Goal: Task Accomplishment & Management: Complete application form

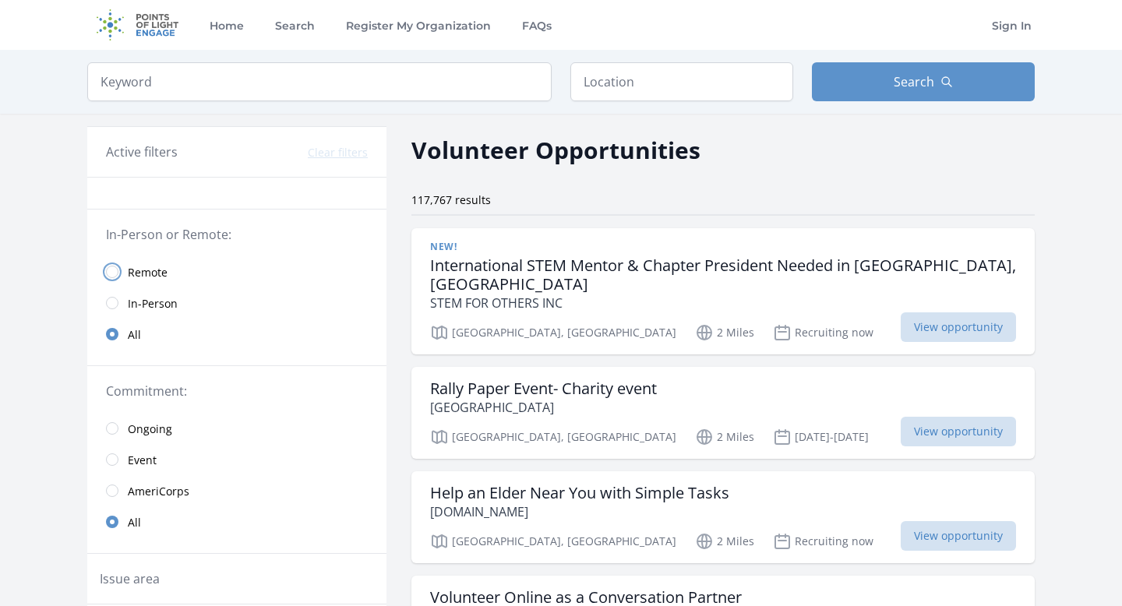
click at [114, 273] on input "radio" at bounding box center [112, 272] width 12 height 12
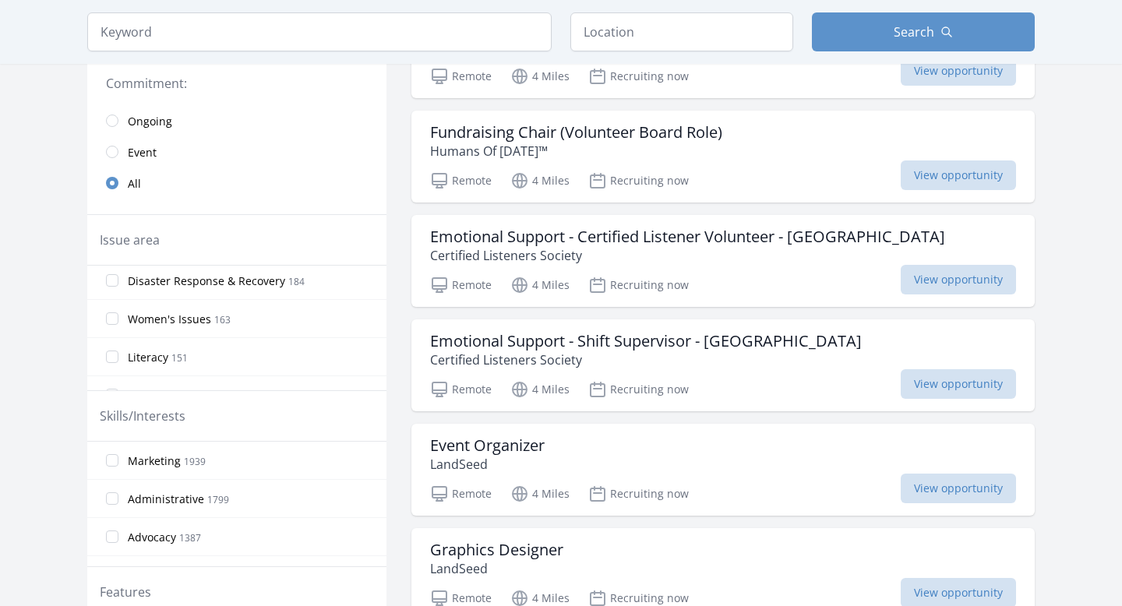
scroll to position [450, 0]
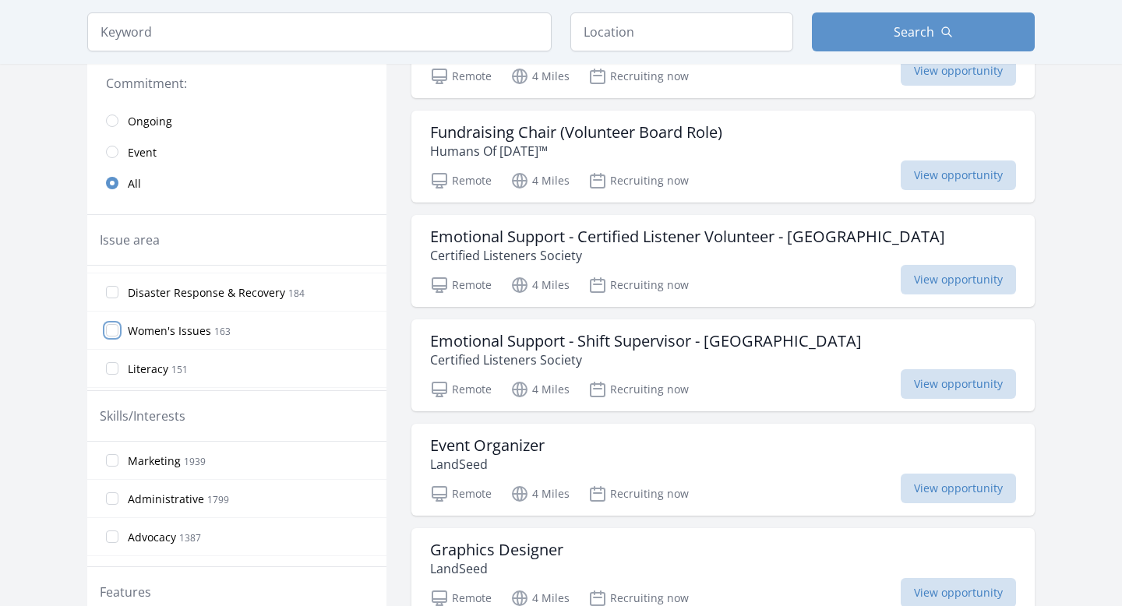
click at [115, 328] on input "Women's Issues 163" at bounding box center [112, 330] width 12 height 12
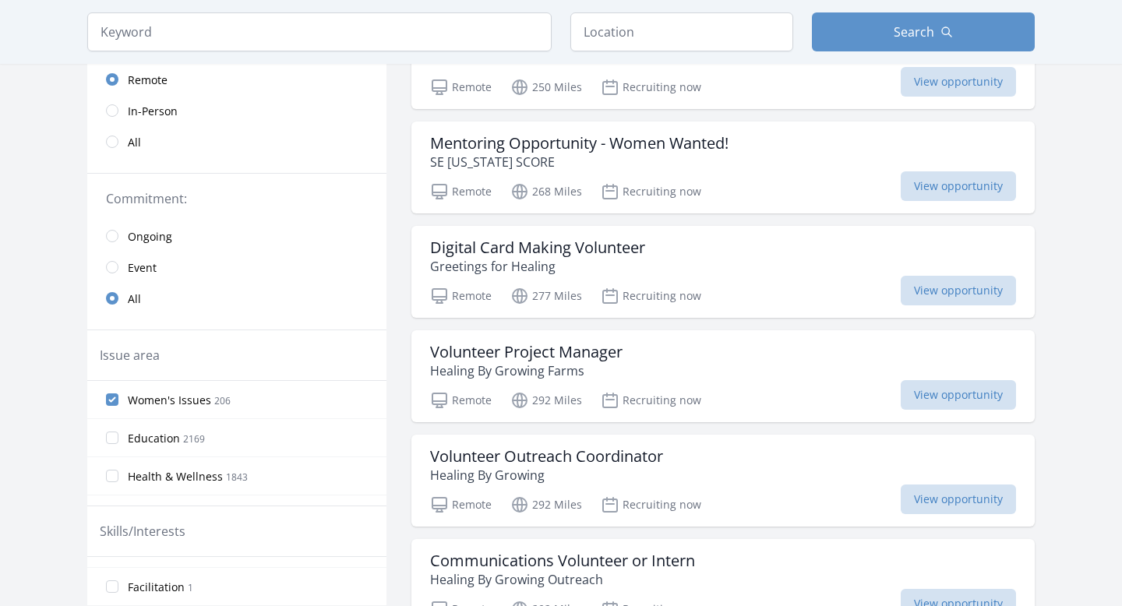
scroll to position [30, 0]
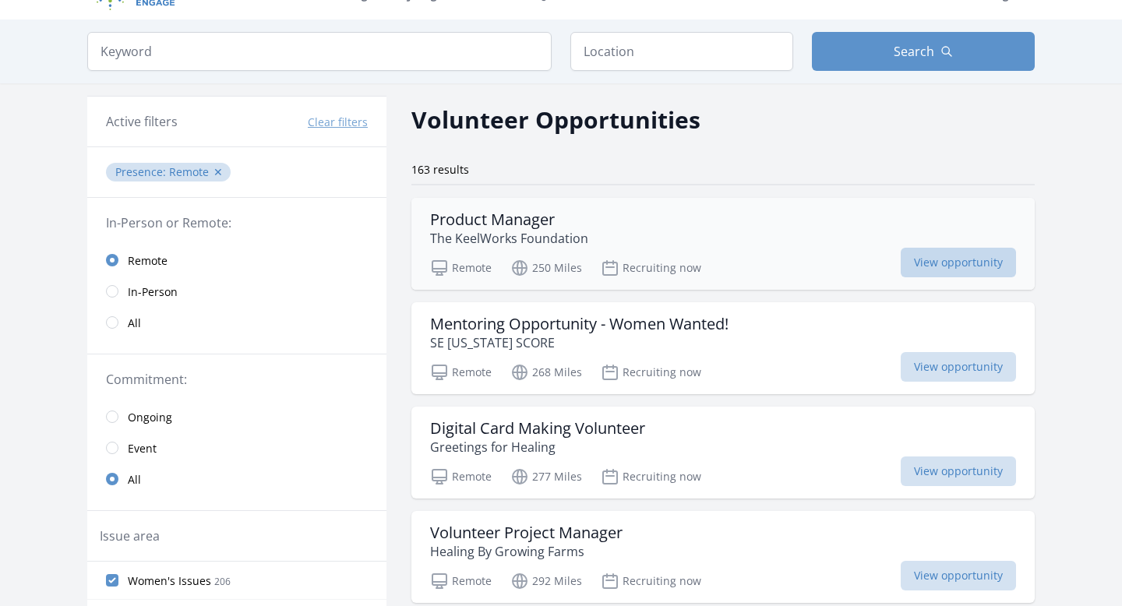
click at [934, 261] on span "View opportunity" at bounding box center [958, 263] width 115 height 30
click at [931, 370] on span "View opportunity" at bounding box center [958, 367] width 115 height 30
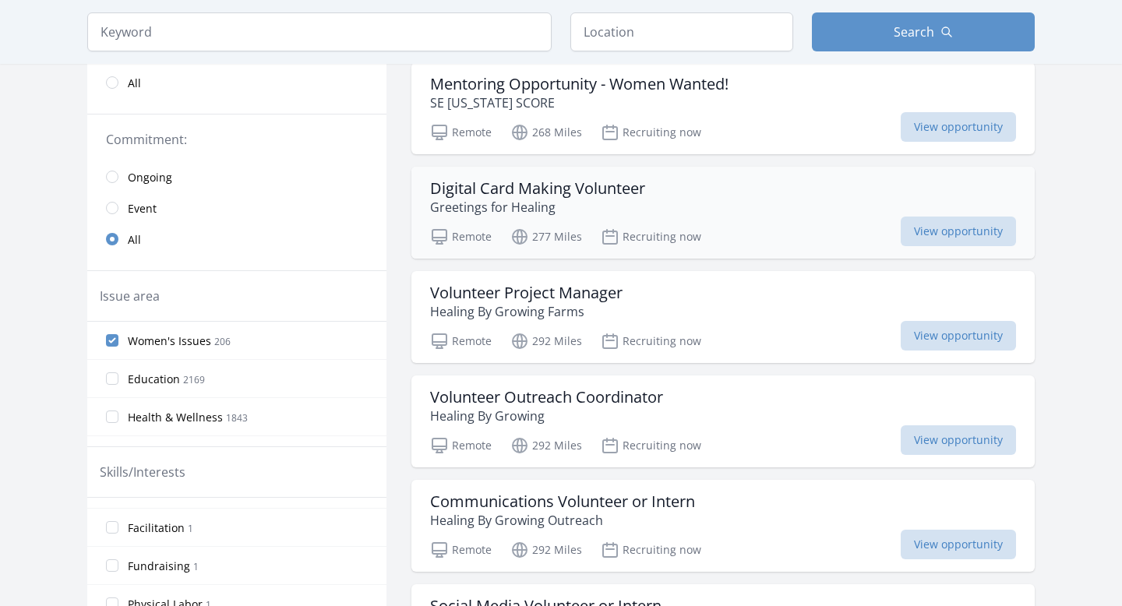
scroll to position [271, 0]
click at [952, 226] on span "View opportunity" at bounding box center [958, 231] width 115 height 30
click at [954, 333] on span "View opportunity" at bounding box center [958, 335] width 115 height 30
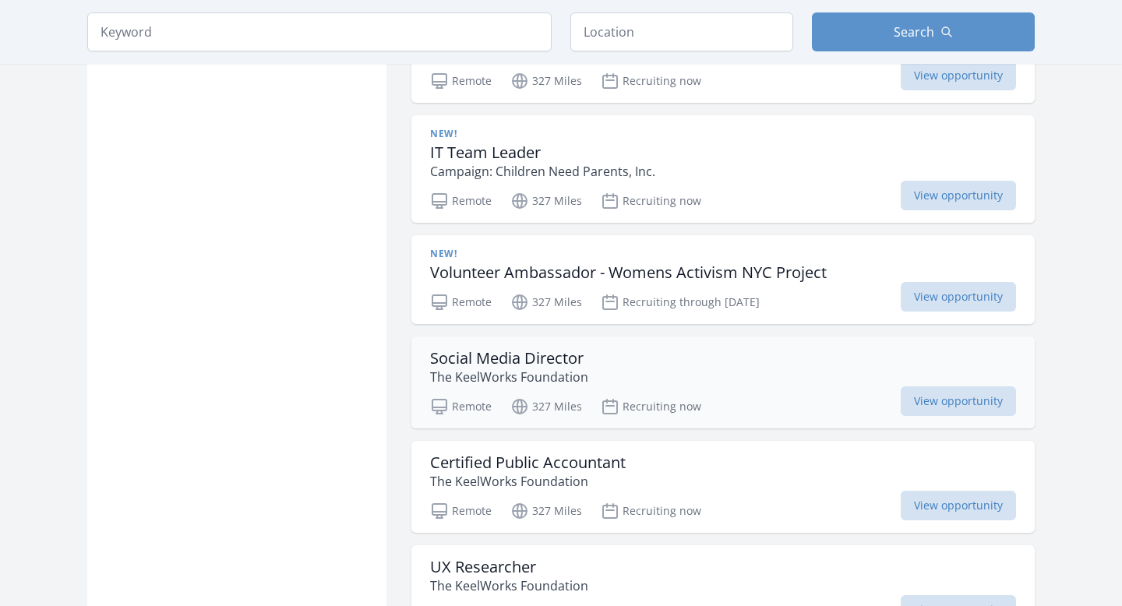
scroll to position [1265, 0]
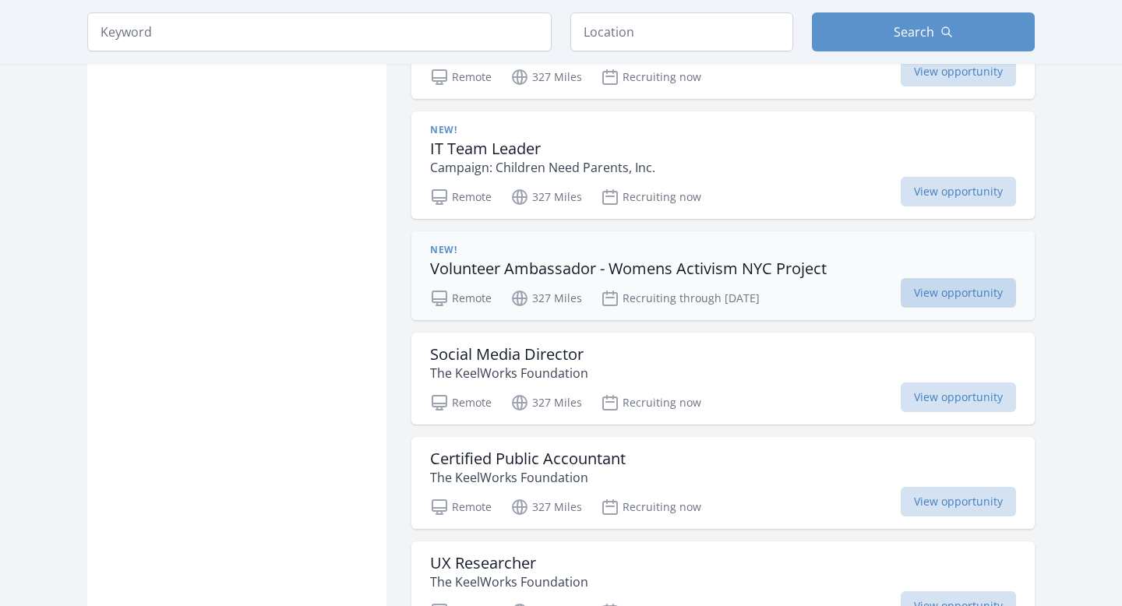
click at [936, 294] on span "View opportunity" at bounding box center [958, 293] width 115 height 30
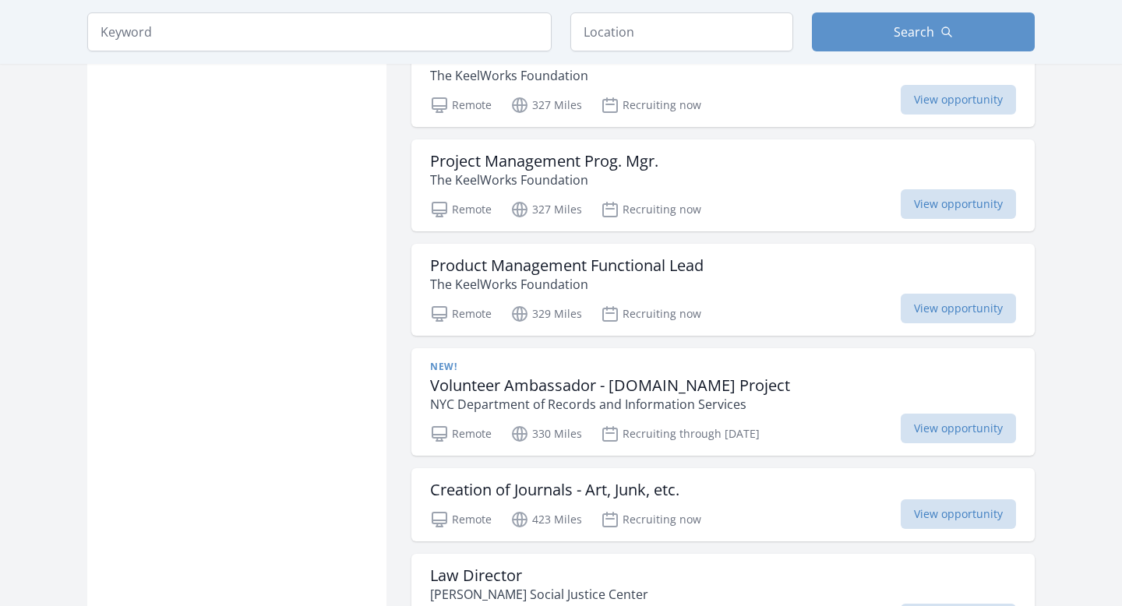
scroll to position [1231, 0]
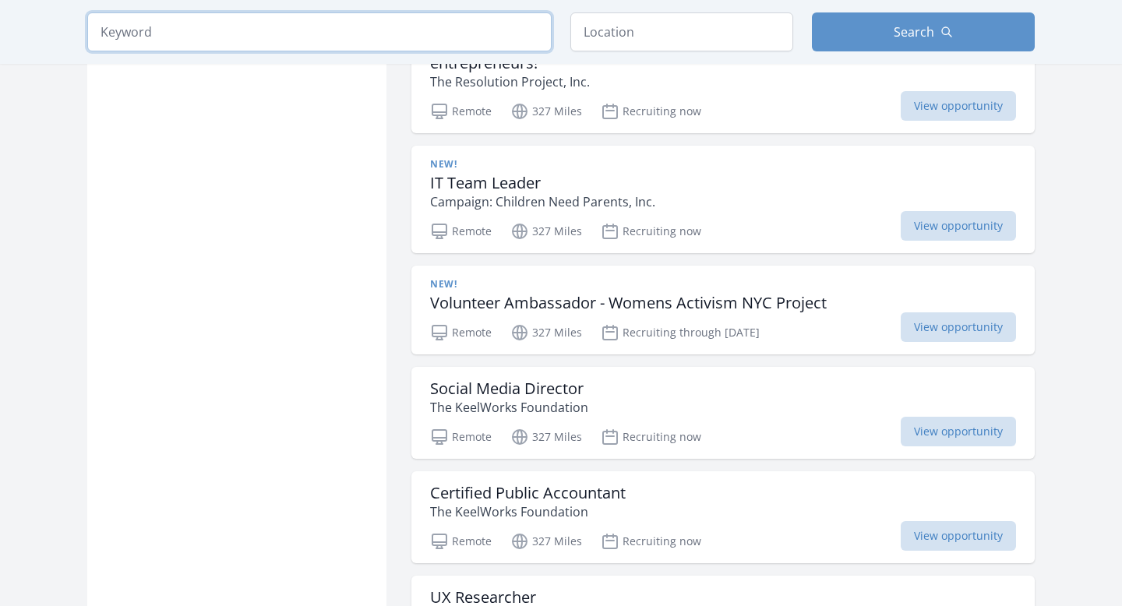
click at [370, 41] on input "search" at bounding box center [319, 31] width 464 height 39
click button "submit" at bounding box center [0, 0] width 0 height 0
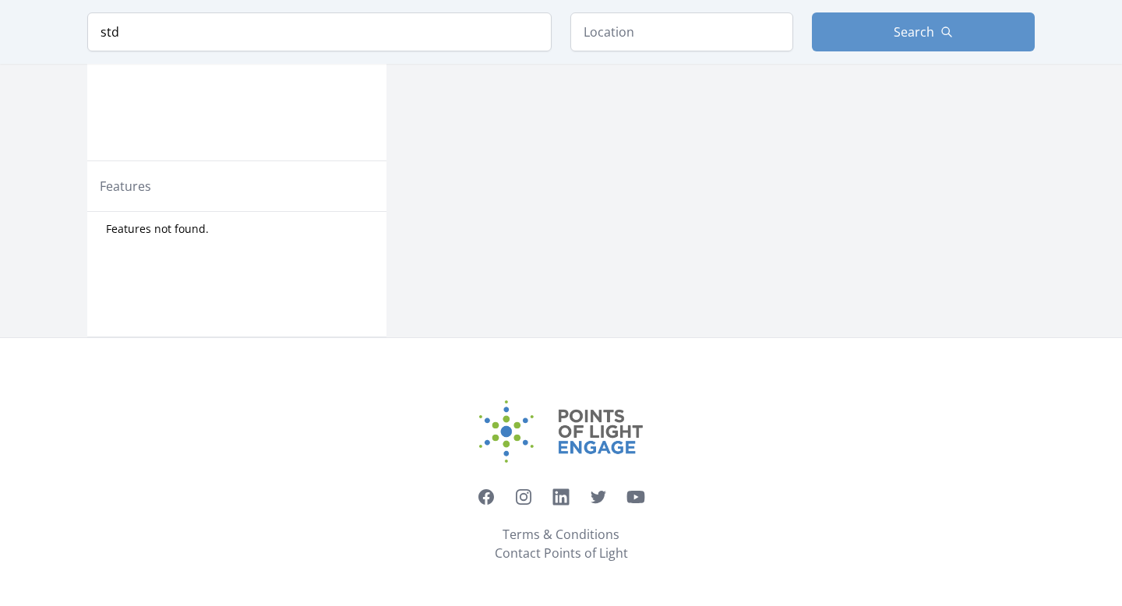
scroll to position [608, 0]
click at [289, 37] on input "std" at bounding box center [319, 31] width 464 height 39
click button "submit" at bounding box center [0, 0] width 0 height 0
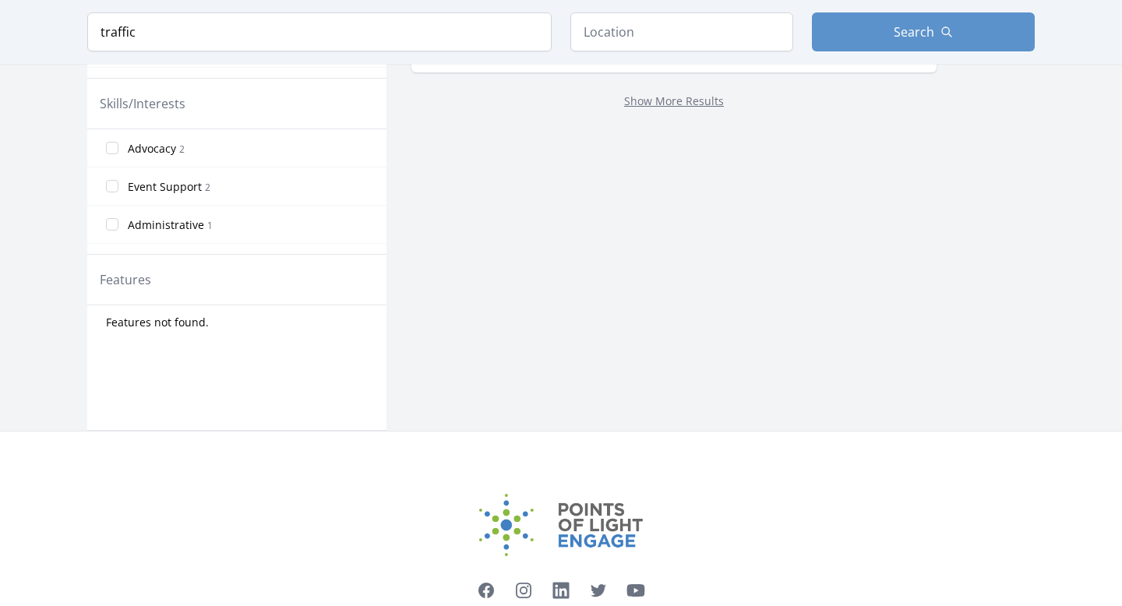
scroll to position [701, 0]
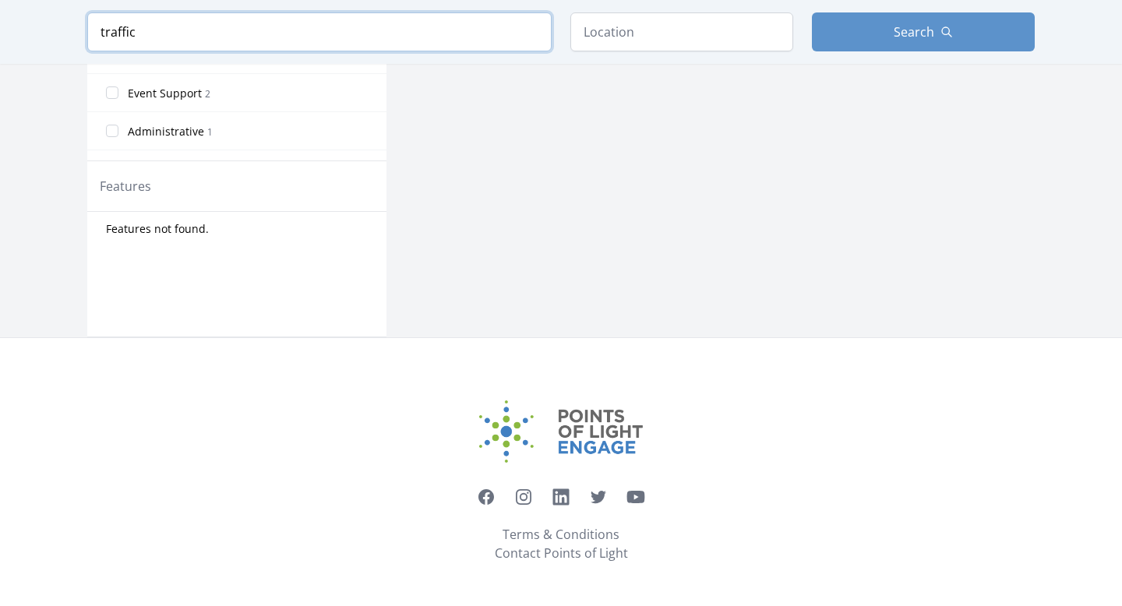
click at [260, 38] on input "traffic" at bounding box center [319, 31] width 464 height 39
type input "sex"
click button "submit" at bounding box center [0, 0] width 0 height 0
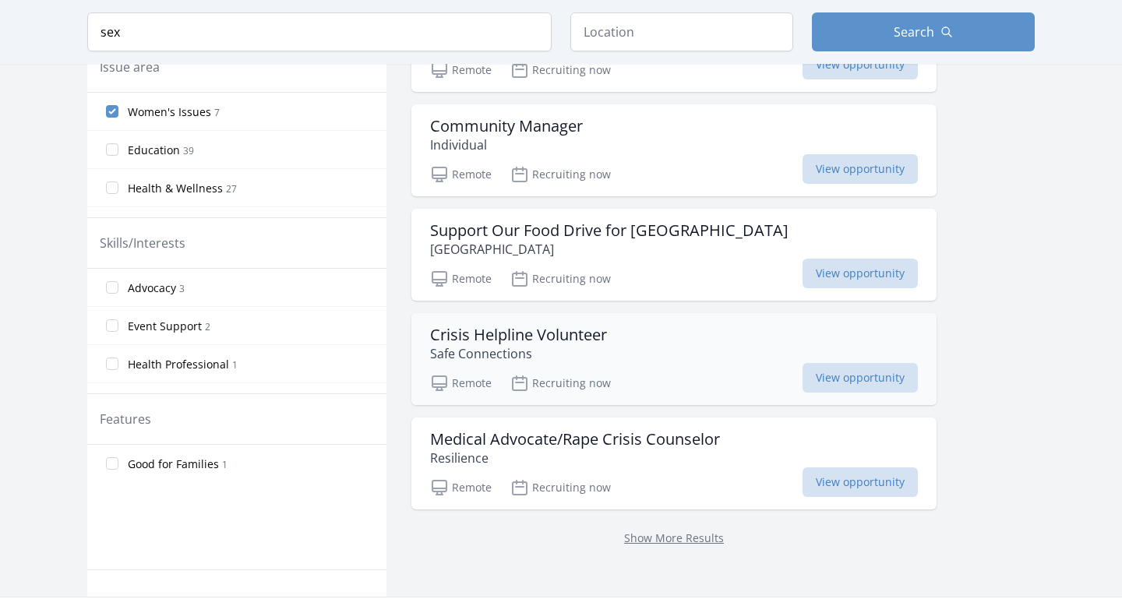
scroll to position [467, 0]
click at [802, 383] on span "View opportunity" at bounding box center [859, 380] width 115 height 30
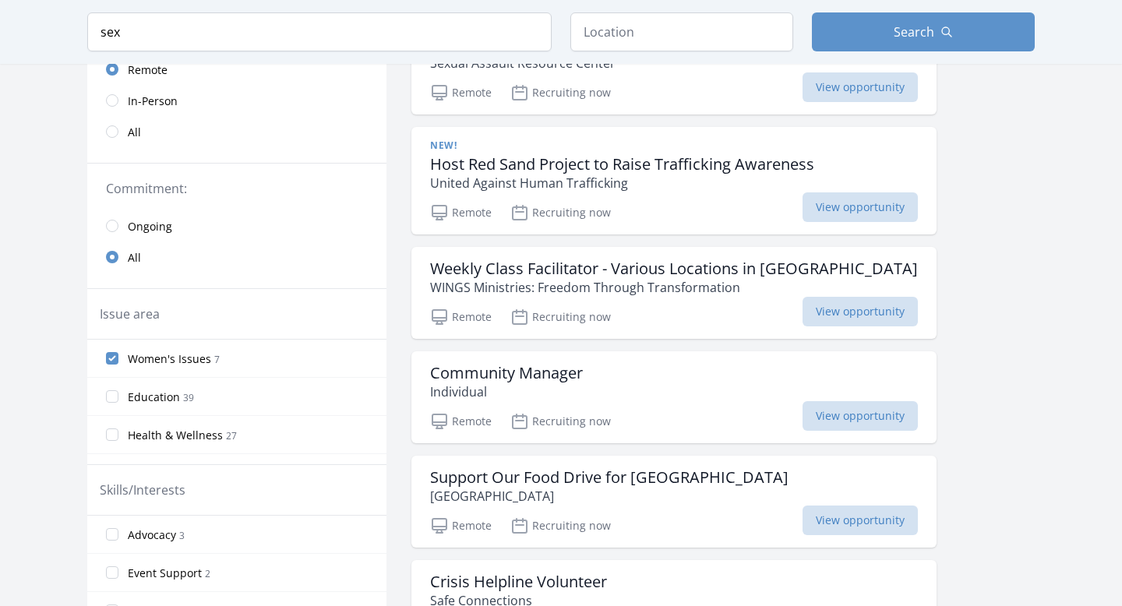
scroll to position [220, 0]
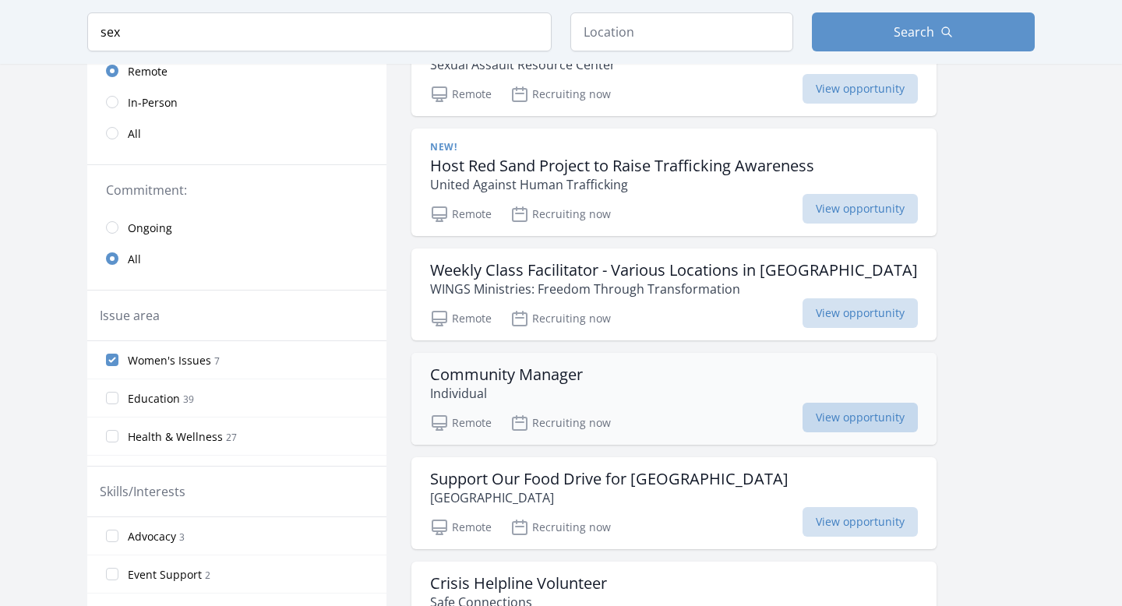
click at [802, 422] on span "View opportunity" at bounding box center [859, 418] width 115 height 30
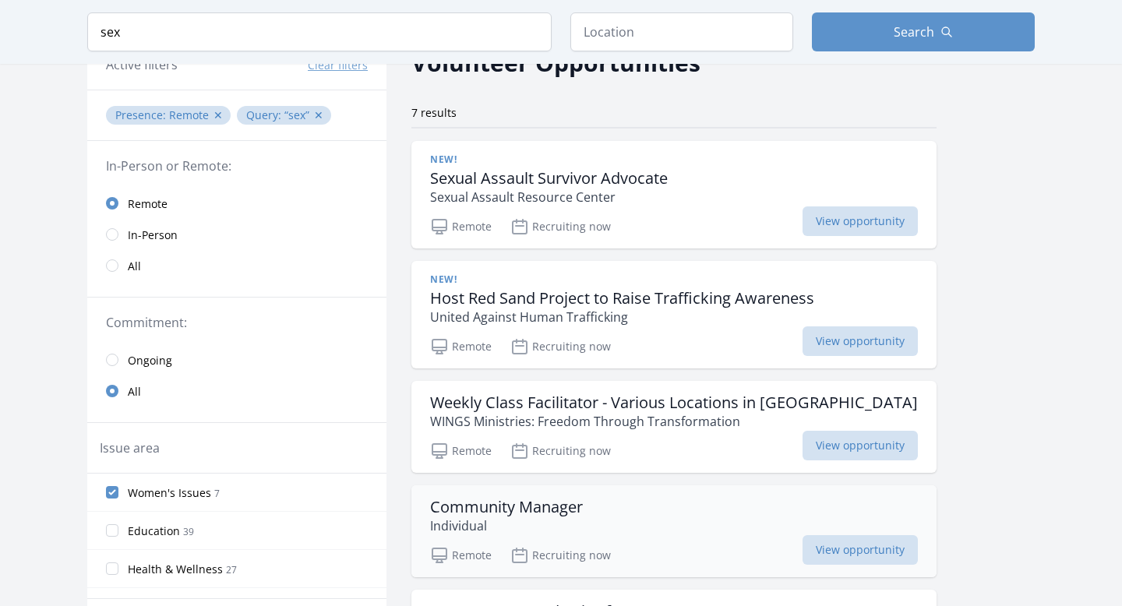
scroll to position [86, 0]
click at [802, 217] on span "View opportunity" at bounding box center [859, 222] width 115 height 30
click at [802, 341] on span "View opportunity" at bounding box center [859, 342] width 115 height 30
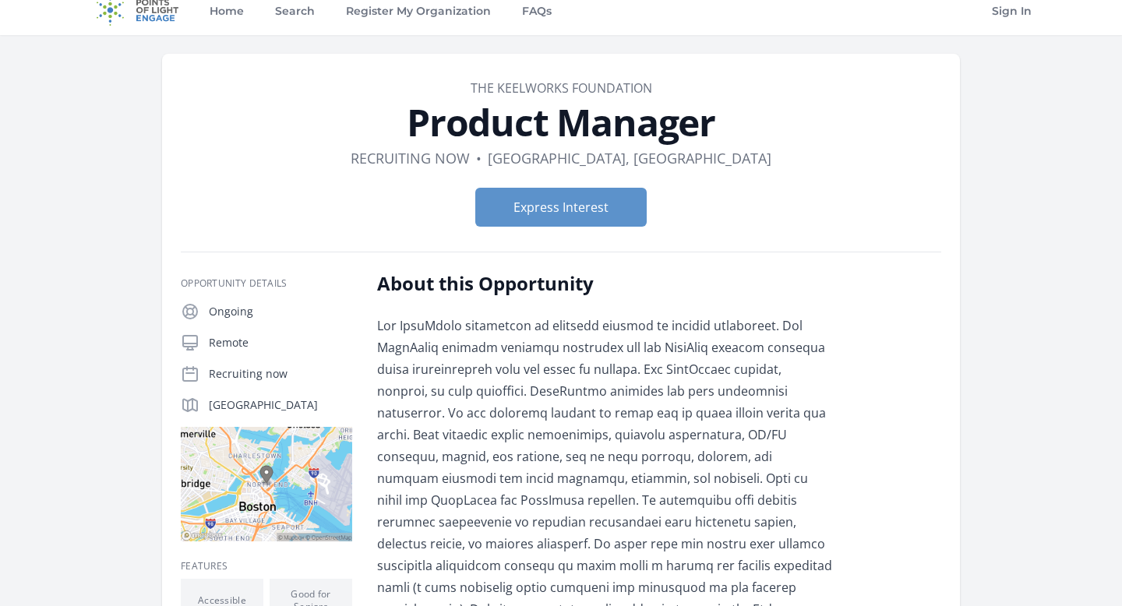
scroll to position [20, 0]
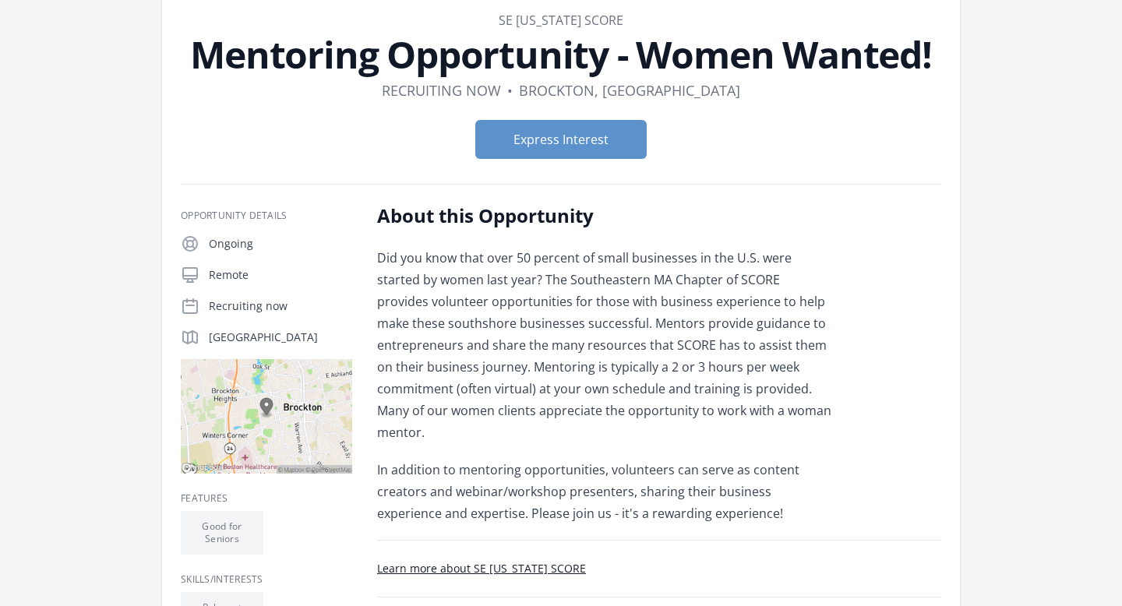
scroll to position [83, 0]
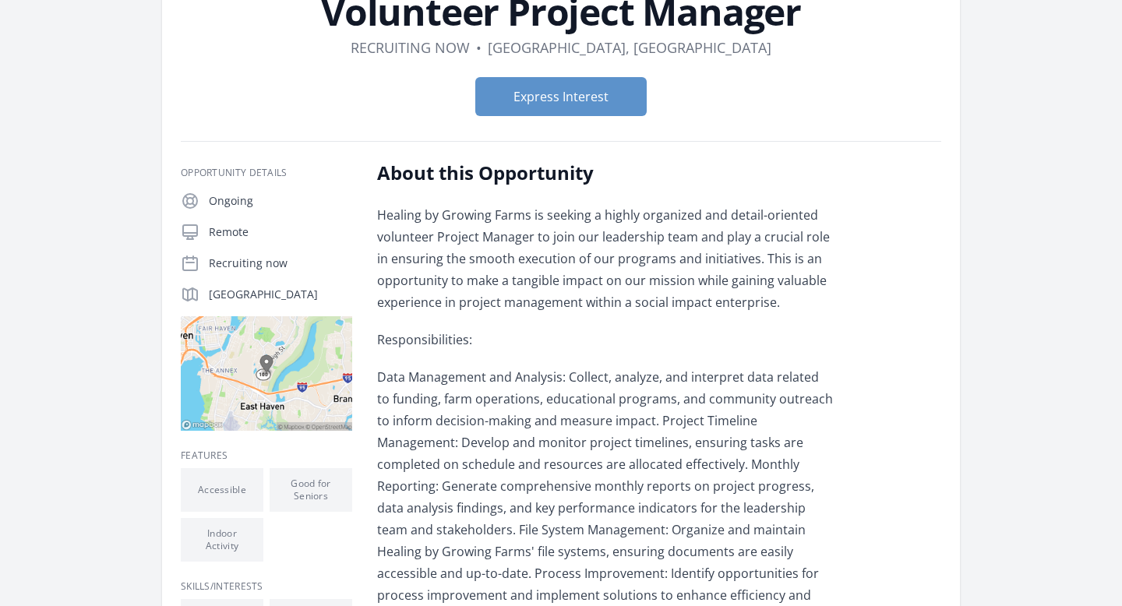
scroll to position [129, 0]
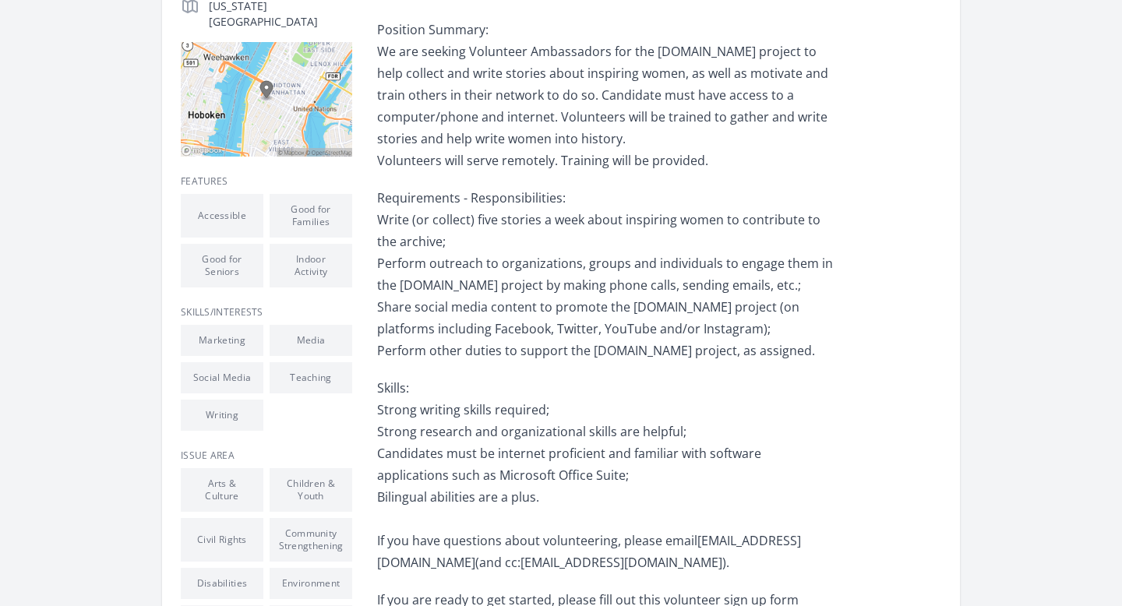
scroll to position [427, 0]
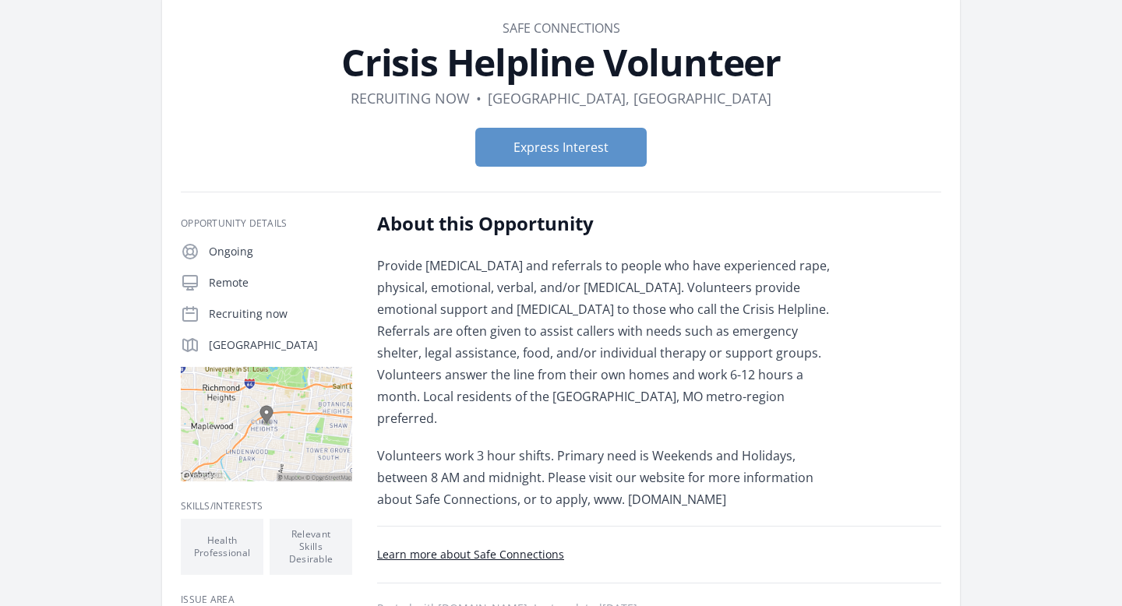
scroll to position [74, 0]
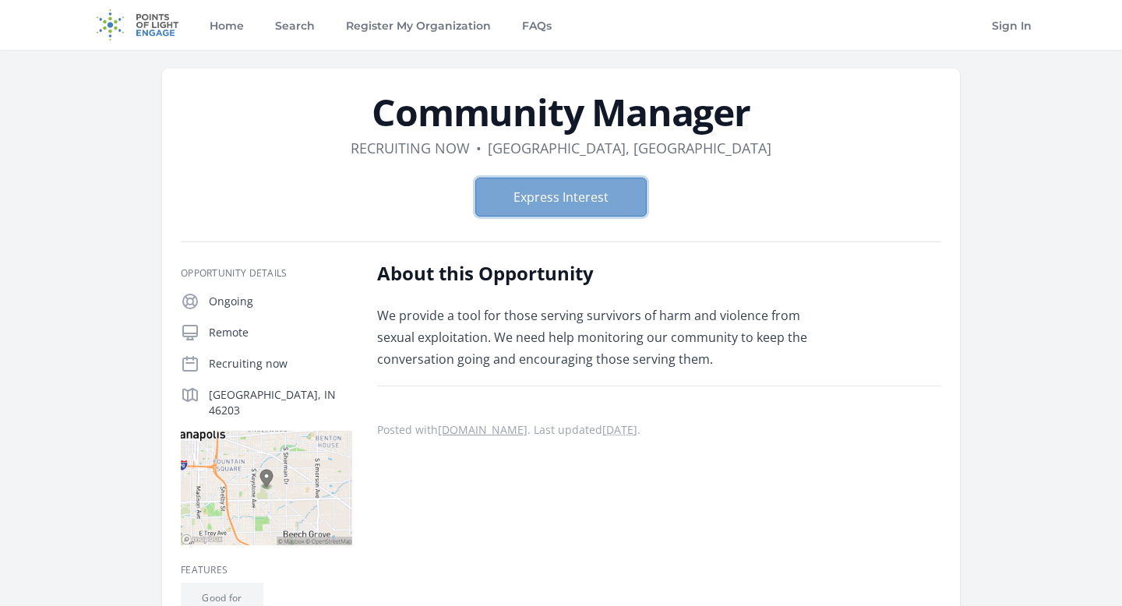
click at [580, 193] on button "Express Interest" at bounding box center [560, 197] width 171 height 39
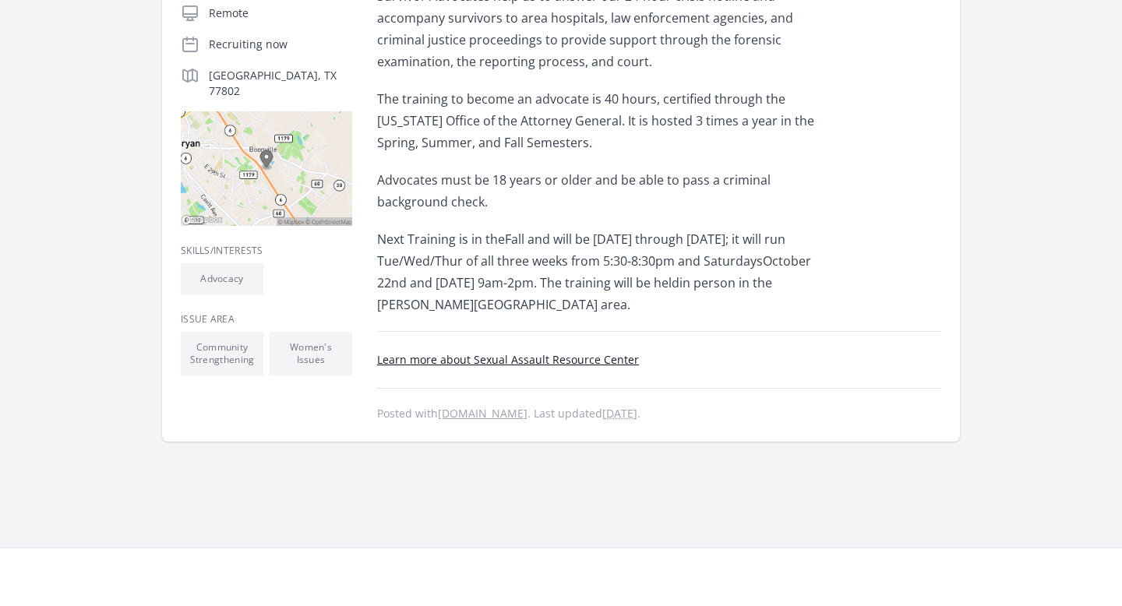
scroll to position [347, 0]
